Goal: Information Seeking & Learning: Learn about a topic

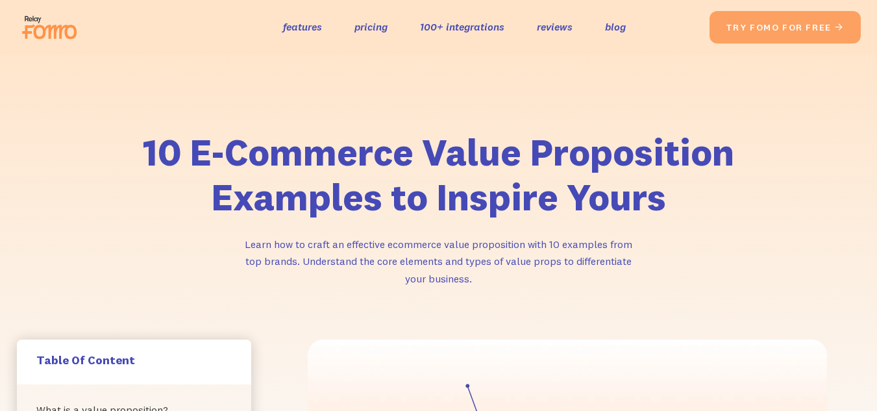
click at [336, 164] on h1 "10 E-Commerce Value Proposition Examples to Inspire Yours" at bounding box center [439, 175] width 662 height 90
click at [440, 104] on div "10 E-Commerce Value Proposition Examples to Inspire Yours Learn how to craft an…" at bounding box center [438, 197] width 877 height 285
click at [331, 180] on h1 "10 E-Commerce Value Proposition Examples to Inspire Yours" at bounding box center [439, 175] width 662 height 90
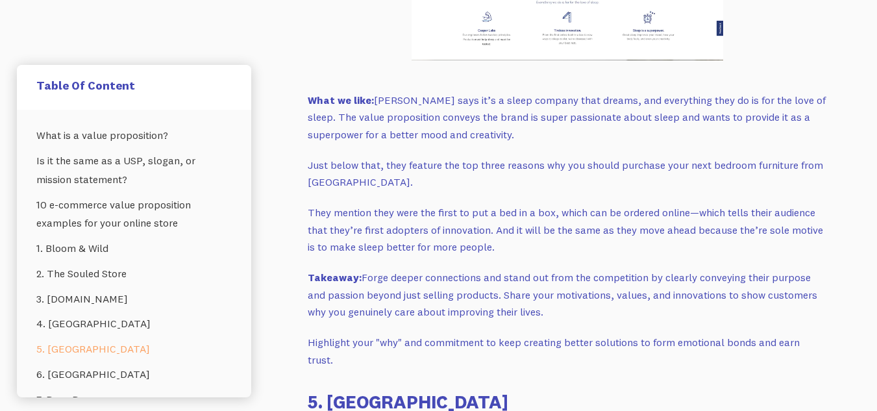
scroll to position [4029, 0]
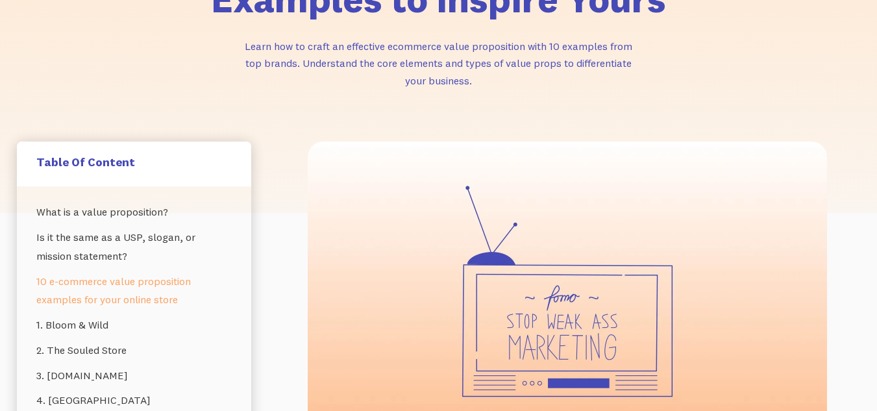
click at [129, 280] on link "10 e-commerce value proposition examples for your online store" at bounding box center [133, 291] width 195 height 44
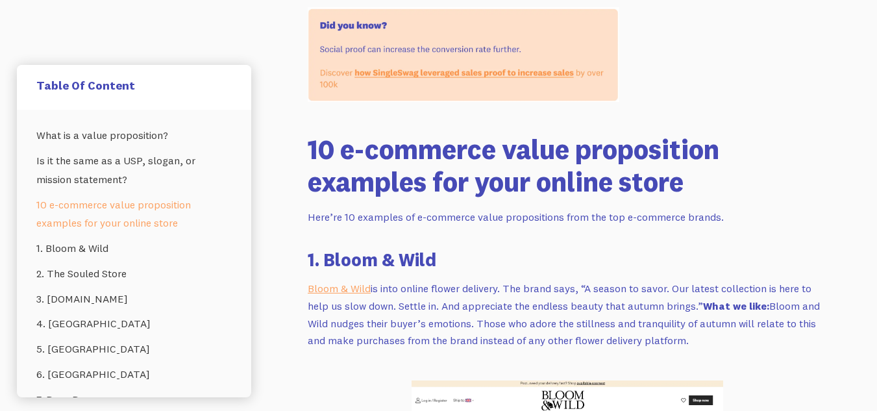
scroll to position [2336, 0]
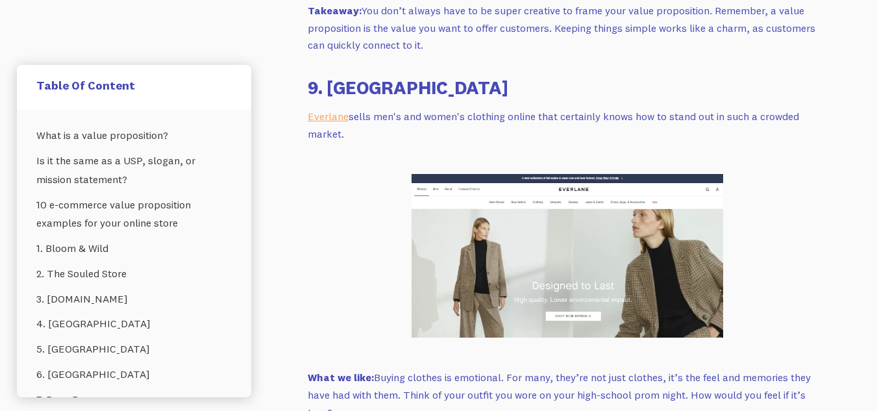
scroll to position [5752, 0]
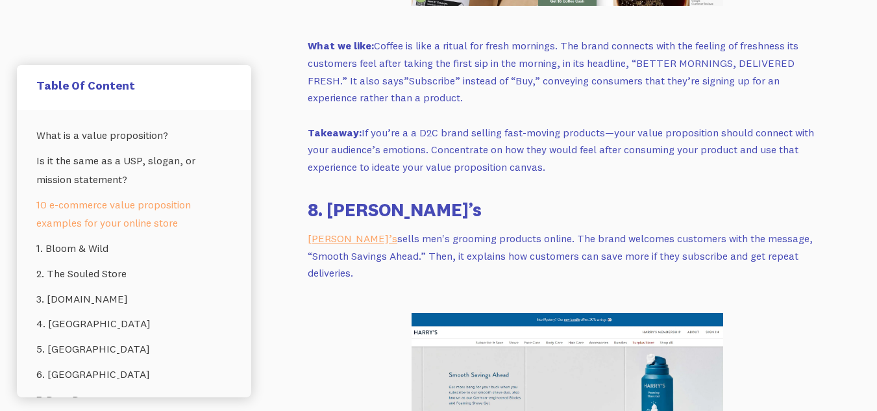
click at [128, 217] on link "10 e-commerce value proposition examples for your online store" at bounding box center [133, 214] width 195 height 44
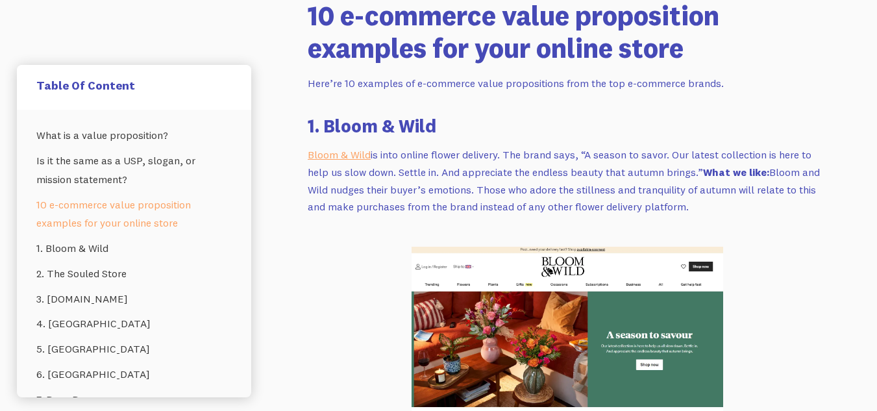
scroll to position [2362, 0]
